Goal: Task Accomplishment & Management: Manage account settings

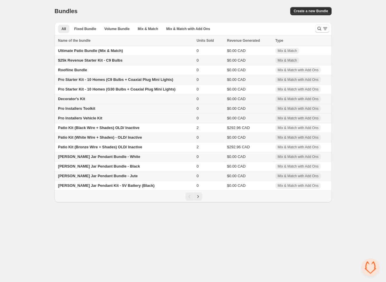
click at [94, 108] on span "Pro Installers Toolkit" at bounding box center [76, 108] width 37 height 4
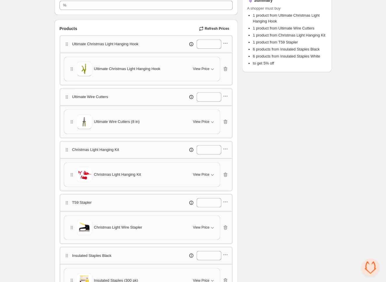
scroll to position [137, 0]
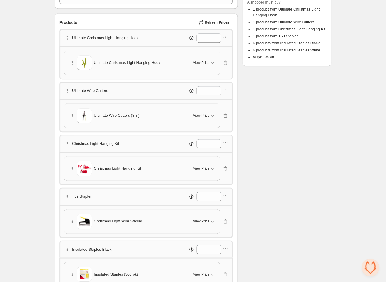
drag, startPoint x: 164, startPoint y: 63, endPoint x: 97, endPoint y: 62, distance: 67.0
click at [97, 62] on div "Ultimate Christmas Light Hanging Hook" at bounding box center [127, 62] width 117 height 15
click at [213, 63] on icon "button" at bounding box center [212, 63] width 3 height 2
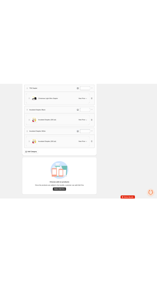
scroll to position [345, 0]
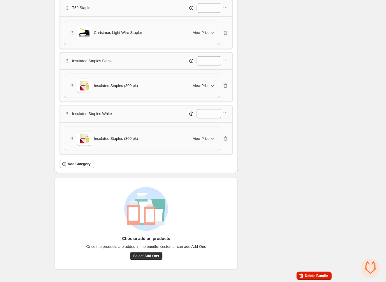
click at [204, 88] on button "View Price" at bounding box center [203, 85] width 29 height 9
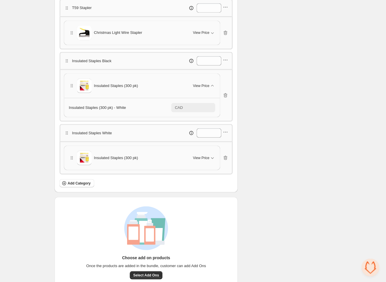
click at [203, 149] on div "Insulated Staples (300 pk) View Price" at bounding box center [142, 157] width 156 height 24
click at [201, 158] on span "View Price" at bounding box center [201, 157] width 16 height 5
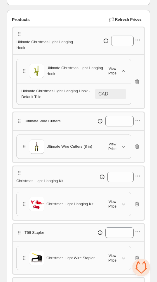
scroll to position [157, 0]
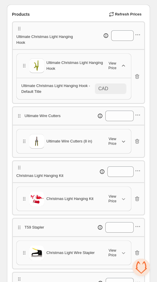
click at [114, 146] on span "View Price" at bounding box center [112, 140] width 16 height 9
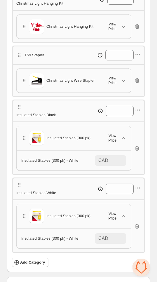
scroll to position [349, 0]
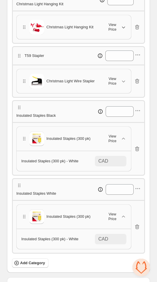
click at [121, 32] on div "View Price" at bounding box center [115, 26] width 22 height 9
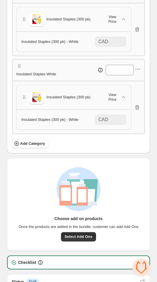
scroll to position [493, 0]
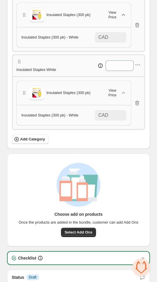
click at [122, 18] on icon "button" at bounding box center [123, 15] width 6 height 6
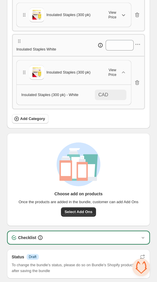
click at [122, 18] on icon "button" at bounding box center [123, 15] width 6 height 6
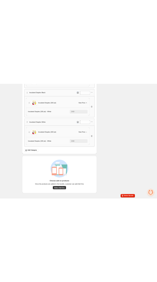
scroll to position [0, 0]
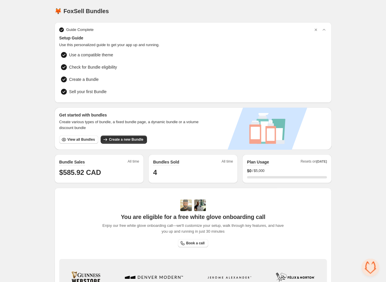
click at [35, 38] on div "Home Bundles Analytics Plan and Billing 🦊 FoxSell Bundles. This page is ready 🦊…" at bounding box center [193, 184] width 386 height 369
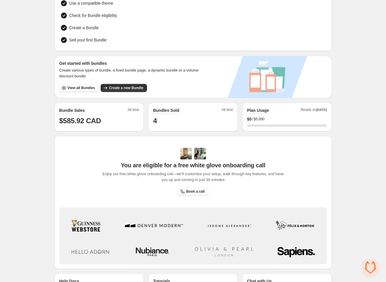
scroll to position [55, 0]
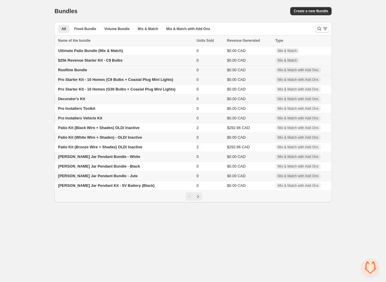
click at [74, 70] on span "Roofline Bundle" at bounding box center [72, 70] width 29 height 4
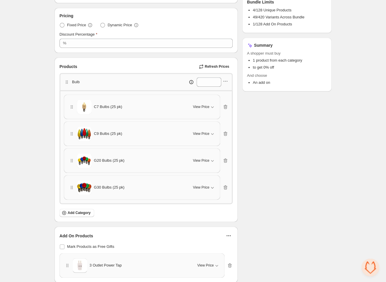
scroll to position [87, 0]
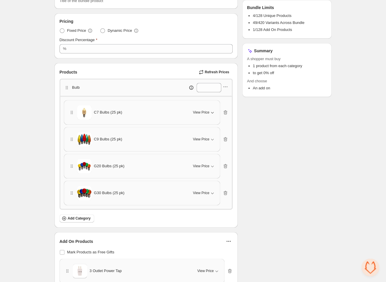
click at [205, 110] on span "View Price" at bounding box center [201, 112] width 16 height 5
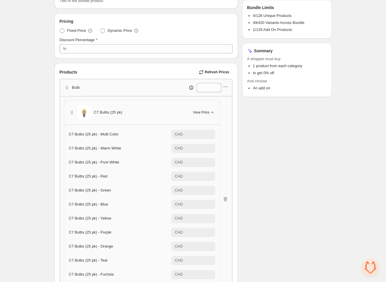
click at [205, 110] on span "View Price" at bounding box center [201, 112] width 16 height 5
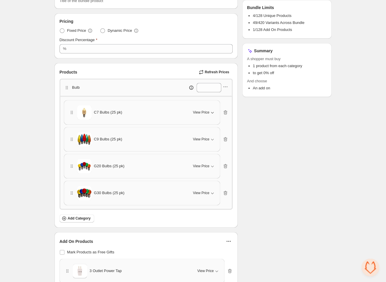
click at [205, 110] on span "View Price" at bounding box center [201, 112] width 16 height 5
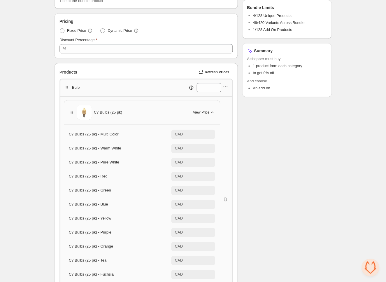
click at [205, 110] on span "View Price" at bounding box center [201, 112] width 16 height 5
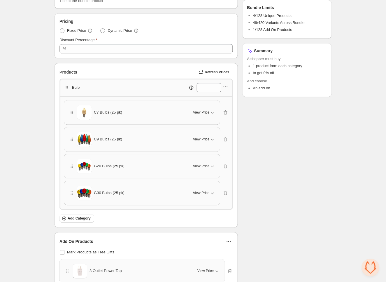
click at [206, 136] on div "View Price" at bounding box center [204, 139] width 22 height 6
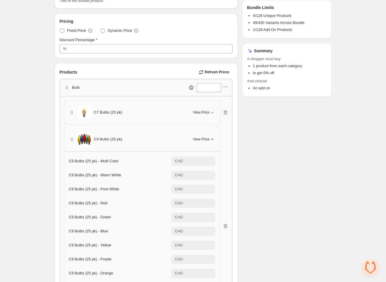
click at [206, 136] on div "View Price" at bounding box center [204, 139] width 22 height 6
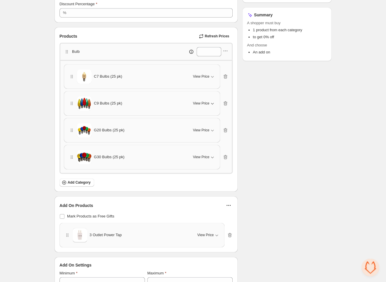
scroll to position [125, 0]
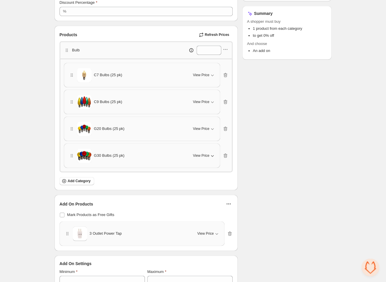
click at [205, 154] on span "View Price" at bounding box center [201, 155] width 16 height 5
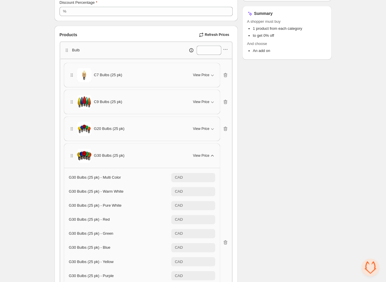
click at [205, 154] on span "View Price" at bounding box center [201, 155] width 16 height 5
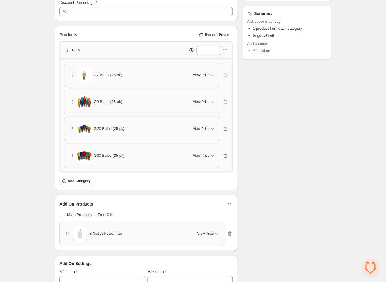
scroll to position [133, 0]
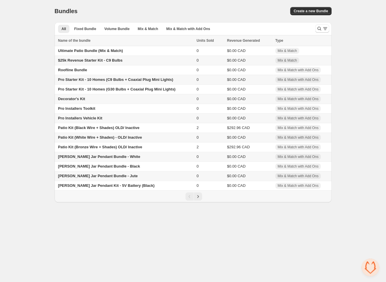
click at [99, 60] on span "$25k Revenue Starter Kit - C9 Bulbs" at bounding box center [90, 60] width 64 height 4
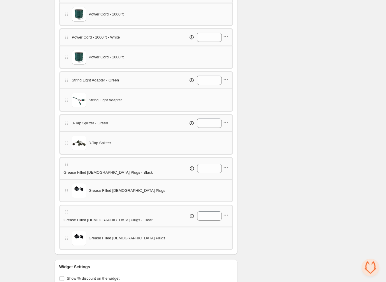
scroll to position [663, 0]
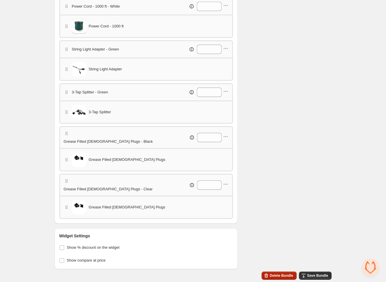
click at [285, 274] on span "Delete Bundle" at bounding box center [281, 275] width 23 height 5
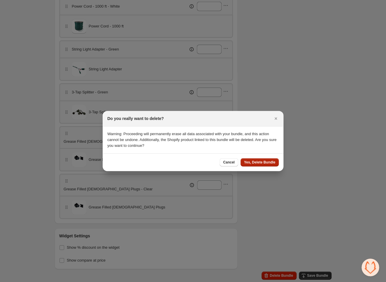
click at [261, 160] on span "Yes, Delete Bundle" at bounding box center [259, 162] width 31 height 5
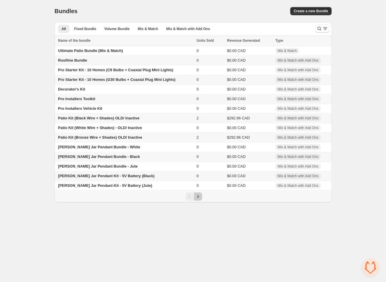
click at [196, 199] on icon "Next" at bounding box center [198, 196] width 6 height 6
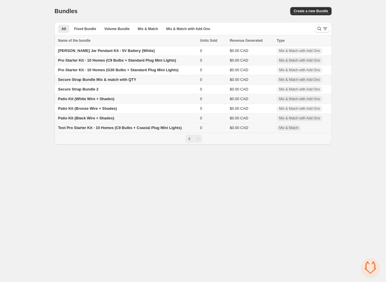
click at [170, 127] on span "Test Pro Starter Kit - 10 Homes (C9 Bulbs + Coaxial Plug Mini Lights)" at bounding box center [120, 127] width 124 height 4
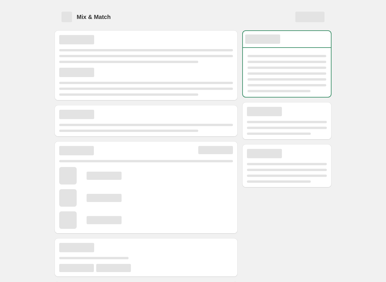
scroll to position [33, 0]
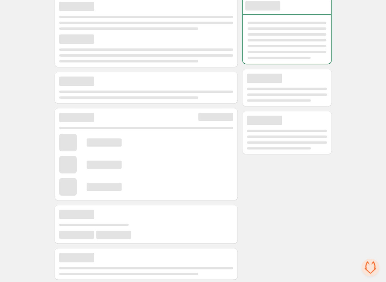
click at [257, 199] on div at bounding box center [286, 138] width 89 height 282
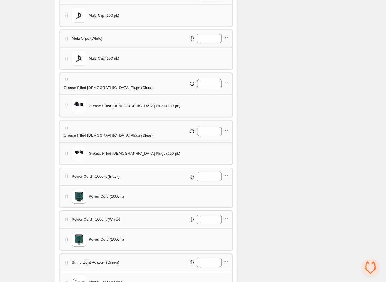
scroll to position [669, 0]
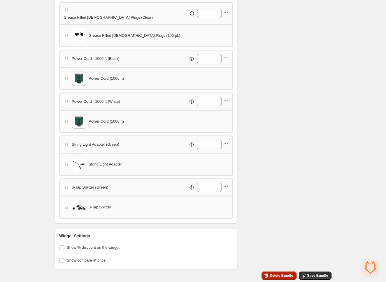
click at [276, 273] on button "Delete Bundle" at bounding box center [278, 275] width 35 height 8
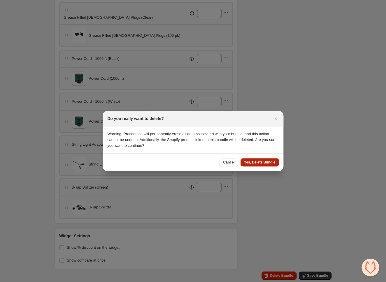
click at [251, 160] on button "Yes, Delete Bundle" at bounding box center [259, 162] width 38 height 8
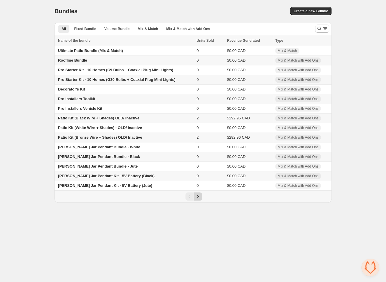
click at [197, 199] on icon "Next" at bounding box center [198, 196] width 6 height 6
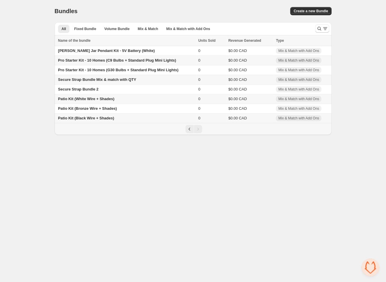
click at [108, 61] on span "Pro Starter Kit - 10 Homes (C9 Bulbs + Standard Plug Mini Lights)" at bounding box center [117, 60] width 118 height 4
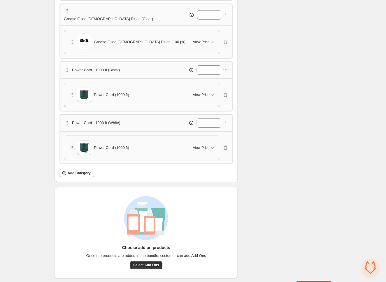
scroll to position [706, 0]
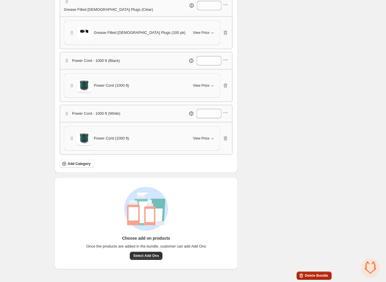
click at [302, 274] on icon "button" at bounding box center [301, 275] width 6 height 6
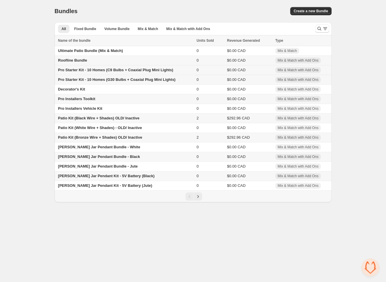
click at [110, 72] on span "Pro Starter Kit - 10 Homes (C9 Bulbs + Coaxial Plug Mini Lights)" at bounding box center [115, 70] width 115 height 4
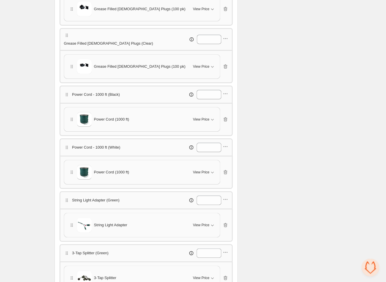
scroll to position [812, 0]
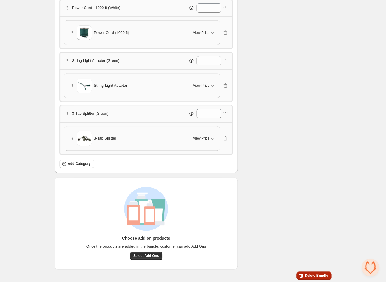
click at [313, 274] on span "Delete Bundle" at bounding box center [316, 275] width 23 height 5
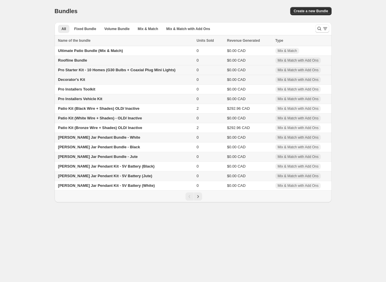
click at [180, 72] on td "Pro Starter Kit - 10 Homes (G30 Bulbs + Coaxial Plug Mini Lights)" at bounding box center [125, 70] width 140 height 10
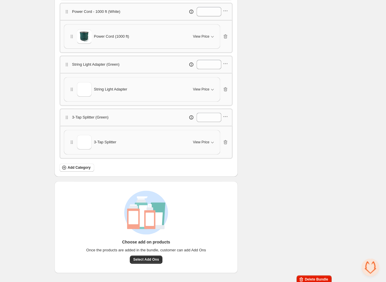
scroll to position [812, 0]
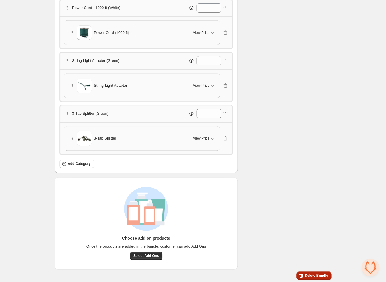
click at [321, 277] on span "Delete Bundle" at bounding box center [316, 275] width 23 height 5
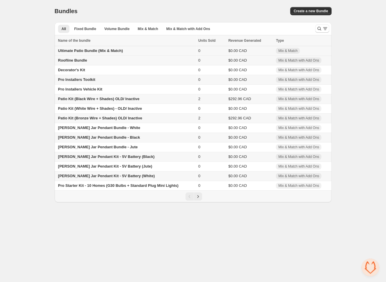
click at [167, 55] on td "Ultimate Patio Bundle (Mix & Match)" at bounding box center [126, 51] width 142 height 10
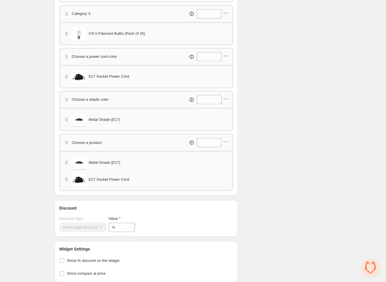
scroll to position [278, 0]
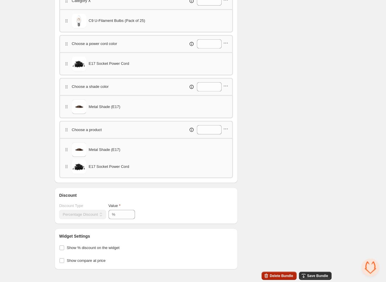
click at [280, 273] on button "Delete Bundle" at bounding box center [278, 275] width 35 height 8
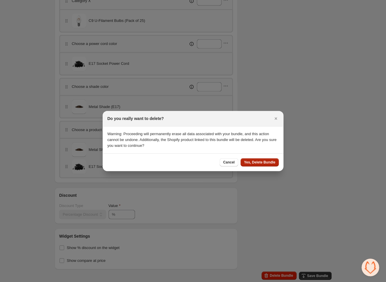
click at [263, 163] on span "Yes, Delete Bundle" at bounding box center [259, 162] width 31 height 5
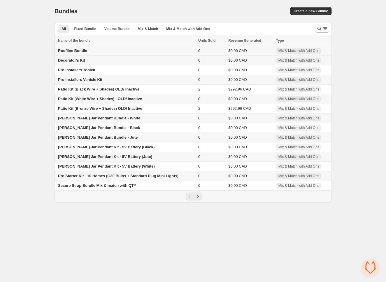
click at [99, 50] on td "Roofline Bundle" at bounding box center [126, 51] width 142 height 10
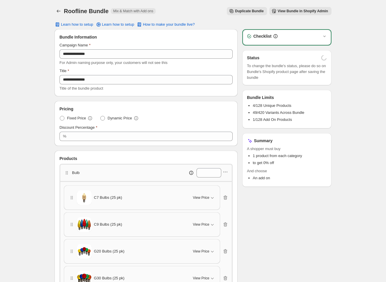
scroll to position [143, 0]
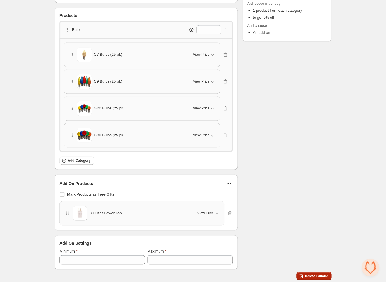
click at [310, 278] on button "Delete Bundle" at bounding box center [313, 275] width 35 height 8
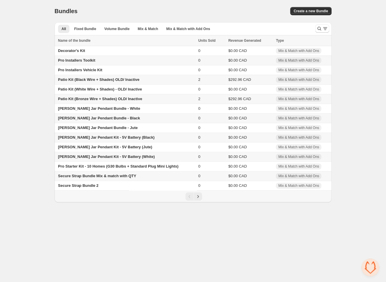
click at [78, 61] on span "Pro Installers Toolkit" at bounding box center [76, 60] width 37 height 4
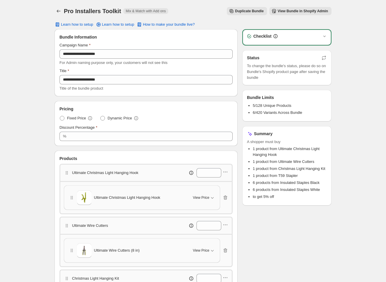
scroll to position [323, 0]
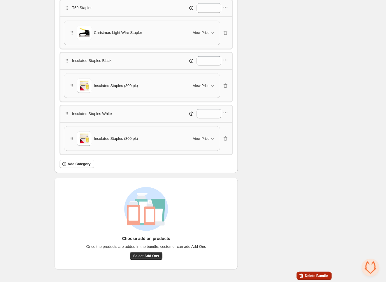
click at [302, 273] on icon "button" at bounding box center [301, 275] width 6 height 6
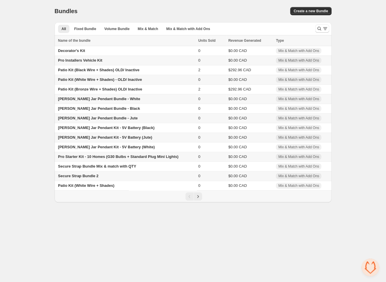
click at [79, 60] on span "Pro Installers Vehicle Kit" at bounding box center [80, 60] width 44 height 4
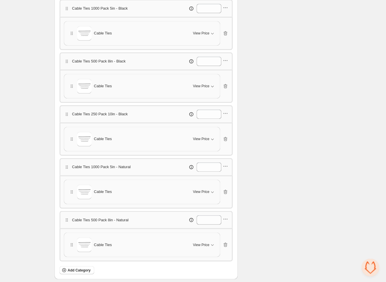
scroll to position [1080, 0]
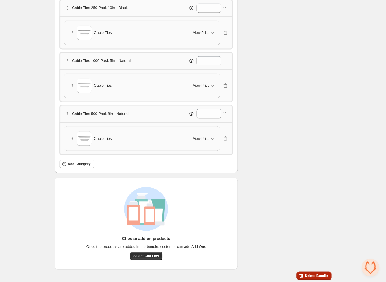
click at [310, 274] on span "Delete Bundle" at bounding box center [316, 275] width 23 height 5
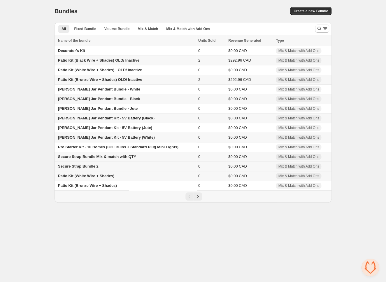
click at [153, 170] on td "Secure Strap Bundle 2" at bounding box center [126, 166] width 142 height 10
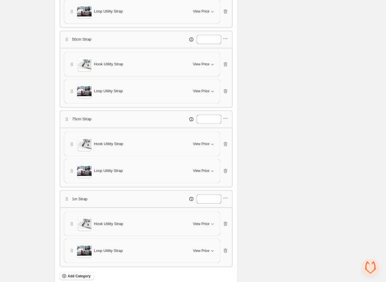
scroll to position [325, 0]
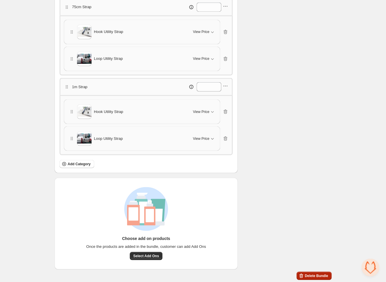
click at [311, 276] on span "Delete Bundle" at bounding box center [316, 275] width 23 height 5
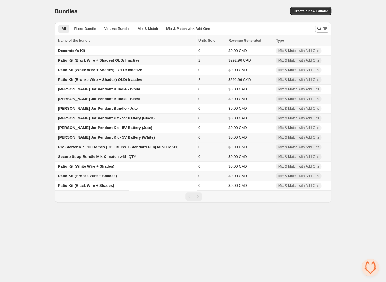
click at [169, 147] on span "Pro Starter Kit - 10 Homes (G30 Bulbs + Standard Plug Mini Lights)" at bounding box center [118, 147] width 120 height 4
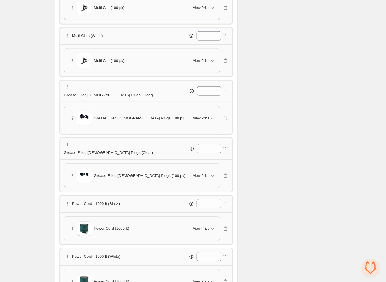
scroll to position [712, 0]
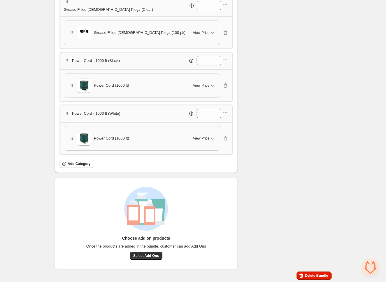
click at [316, 272] on button "Delete Bundle" at bounding box center [313, 275] width 35 height 8
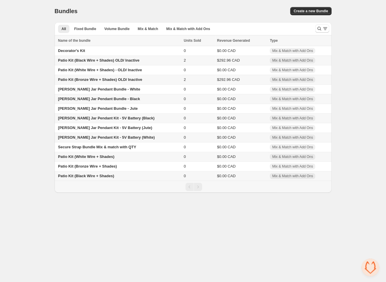
click at [81, 226] on body "Home Bundles Analytics Plan and Billing Bundles. This page is ready Bundles Cre…" at bounding box center [193, 141] width 386 height 282
click at [139, 61] on span "Patio Kit (Black Wire + Shades) OLD/ Inactive" at bounding box center [98, 60] width 81 height 4
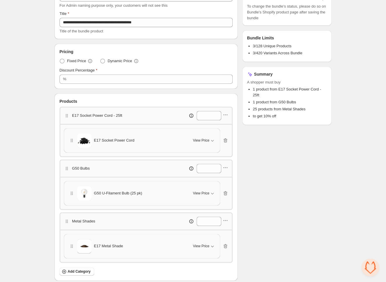
scroll to position [165, 0]
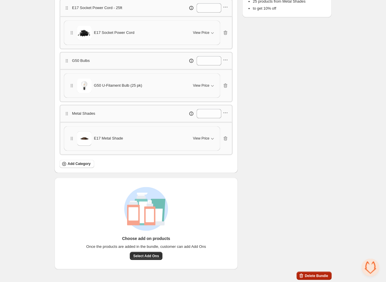
click at [312, 275] on span "Delete Bundle" at bounding box center [316, 275] width 23 height 5
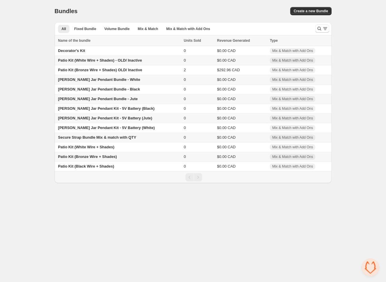
click at [96, 59] on span "Patio Kit (White Wire + Shades) - OLD/ Inactive" at bounding box center [100, 60] width 84 height 4
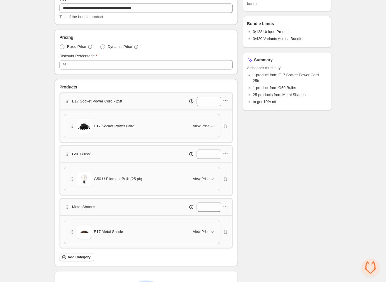
scroll to position [165, 0]
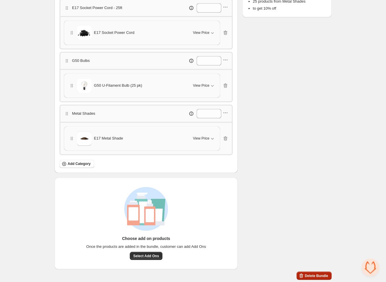
click at [309, 277] on span "Delete Bundle" at bounding box center [316, 275] width 23 height 5
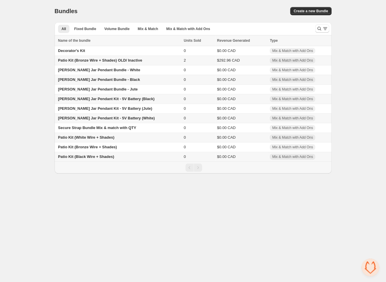
click at [166, 61] on td "Patio Kit (Bronze Wire + Shades) OLD/ Inactive" at bounding box center [118, 61] width 127 height 10
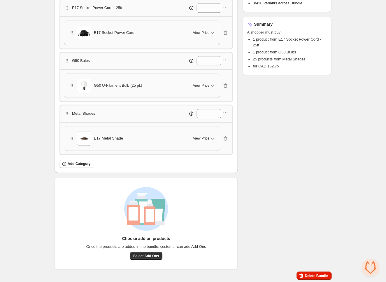
scroll to position [165, 0]
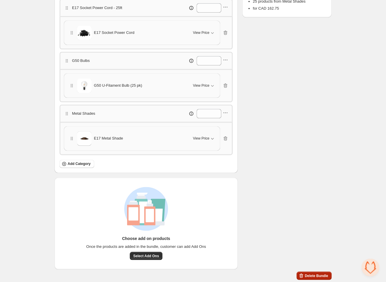
click at [313, 272] on button "Delete Bundle" at bounding box center [313, 275] width 35 height 8
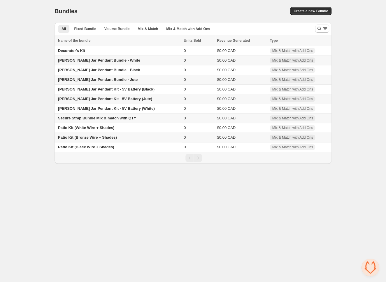
click at [136, 118] on span "Secure Strap Bundle Mix & match with QTY" at bounding box center [97, 118] width 78 height 4
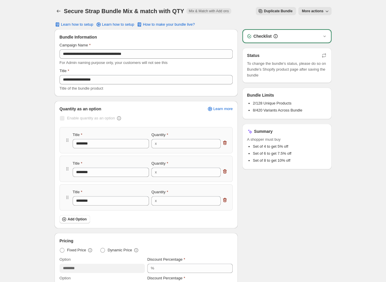
scroll to position [277, 0]
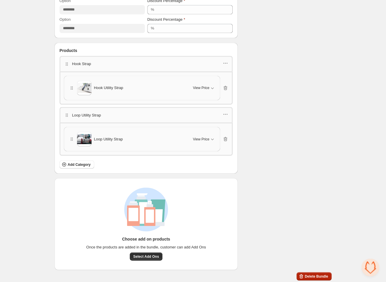
click at [312, 273] on button "Delete Bundle" at bounding box center [313, 276] width 35 height 8
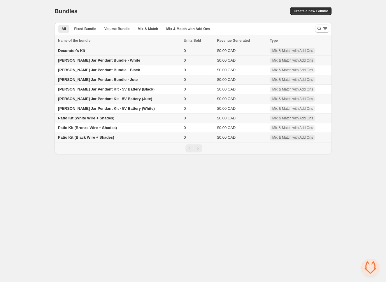
click at [92, 52] on td "Decorator's Kit" at bounding box center [118, 51] width 127 height 10
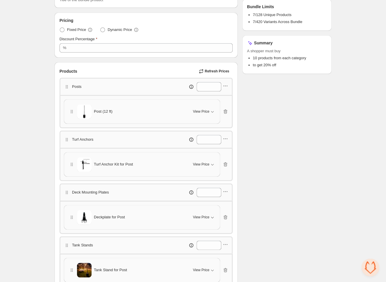
scroll to position [76, 0]
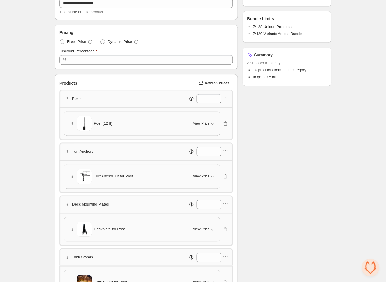
click at [14, 101] on div "**********" at bounding box center [193, 254] width 386 height 660
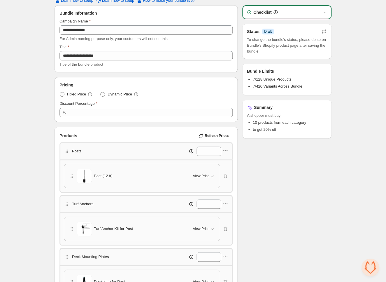
scroll to position [0, 0]
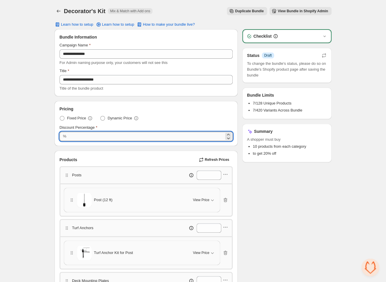
click at [79, 135] on input "**" at bounding box center [146, 135] width 156 height 9
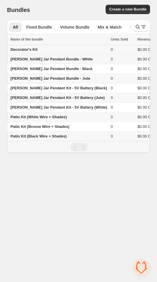
click at [37, 49] on span "Decorator's Kit" at bounding box center [23, 49] width 27 height 4
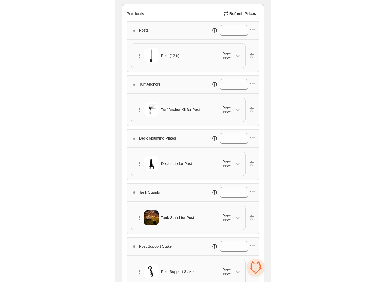
scroll to position [139, 0]
